Goal: Go to known website: Access a specific website the user already knows

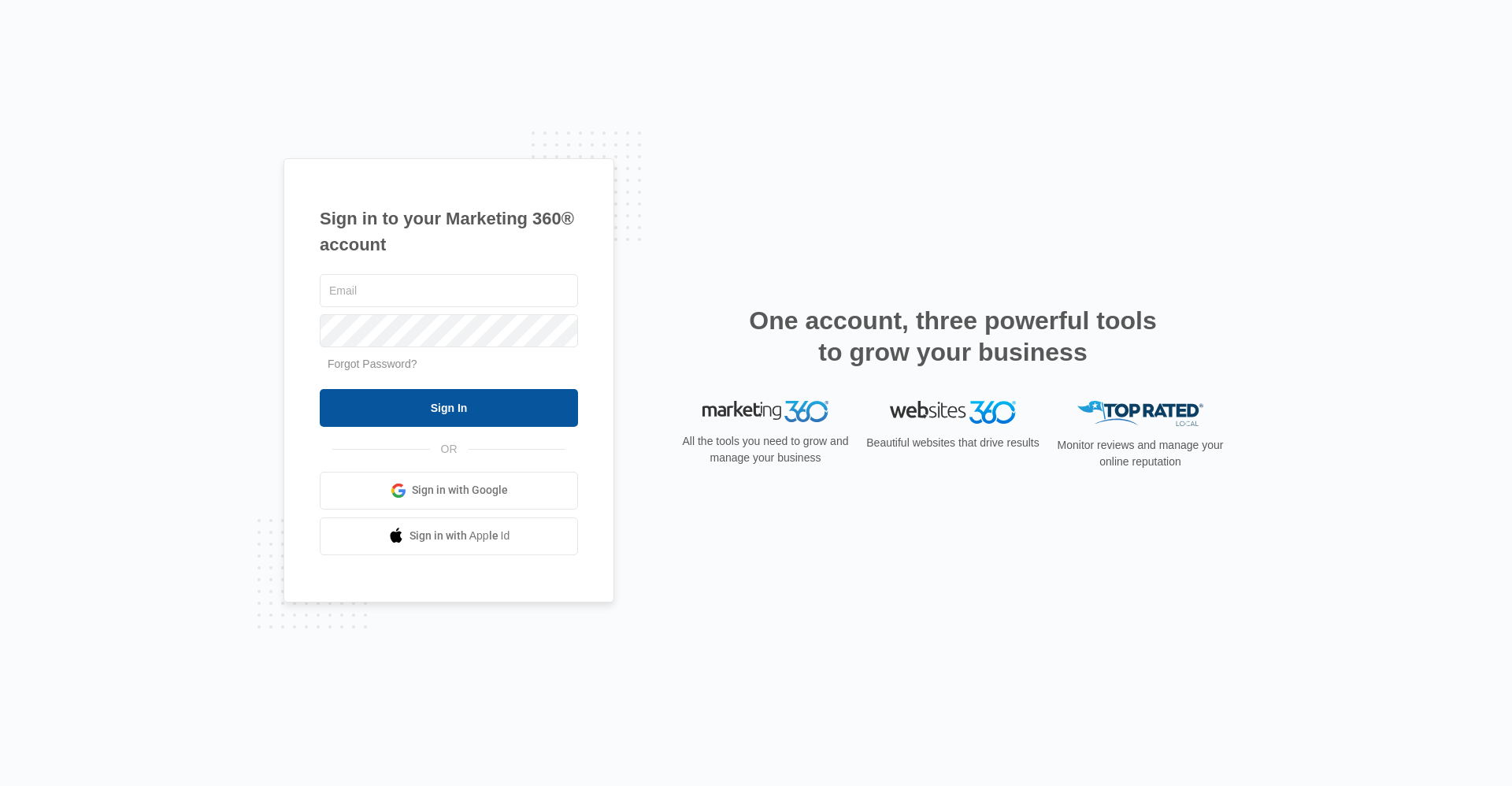
type input "[EMAIL_ADDRESS][DOMAIN_NAME]"
click at [450, 415] on input "Sign In" at bounding box center [449, 407] width 259 height 38
